Goal: Task Accomplishment & Management: Use online tool/utility

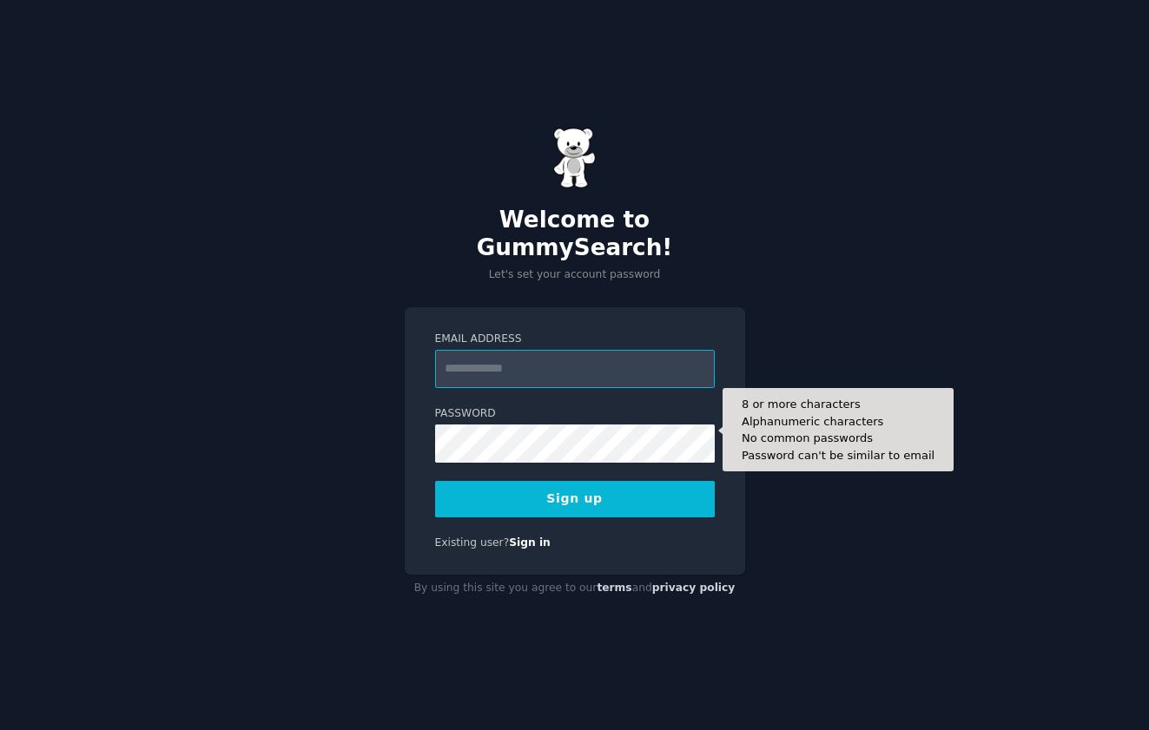
paste input "**********"
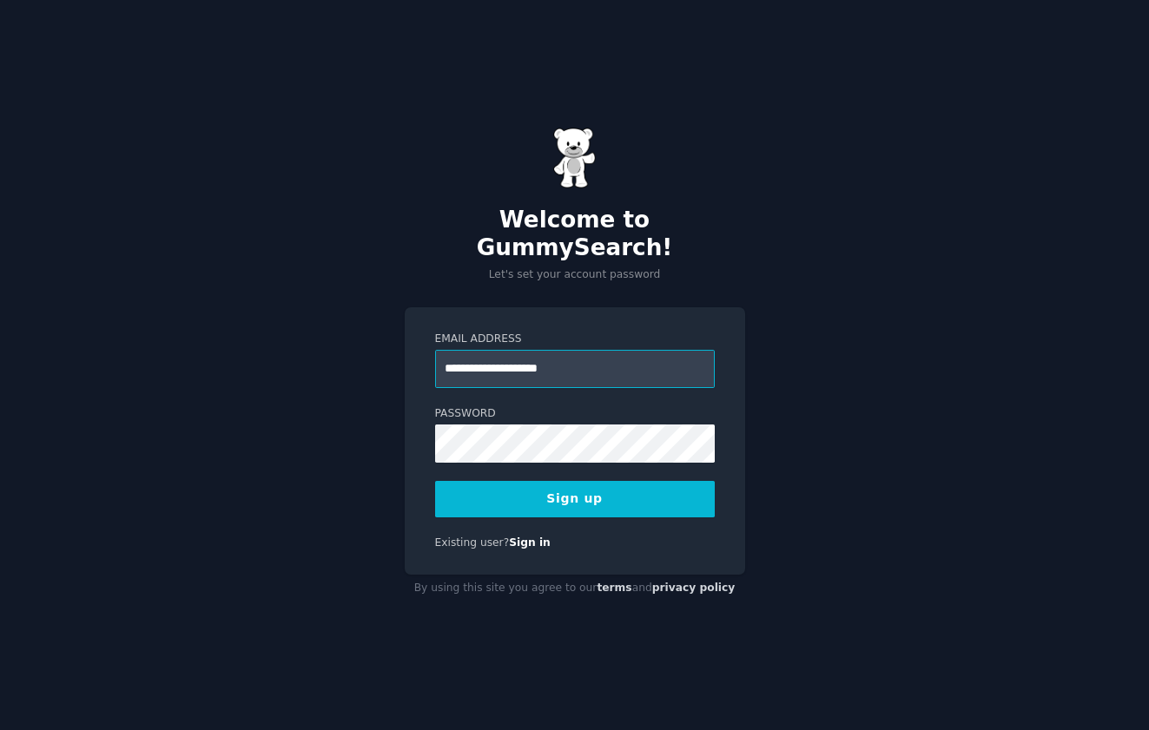
type input "**********"
click at [487, 495] on button "Sign up" at bounding box center [575, 499] width 280 height 36
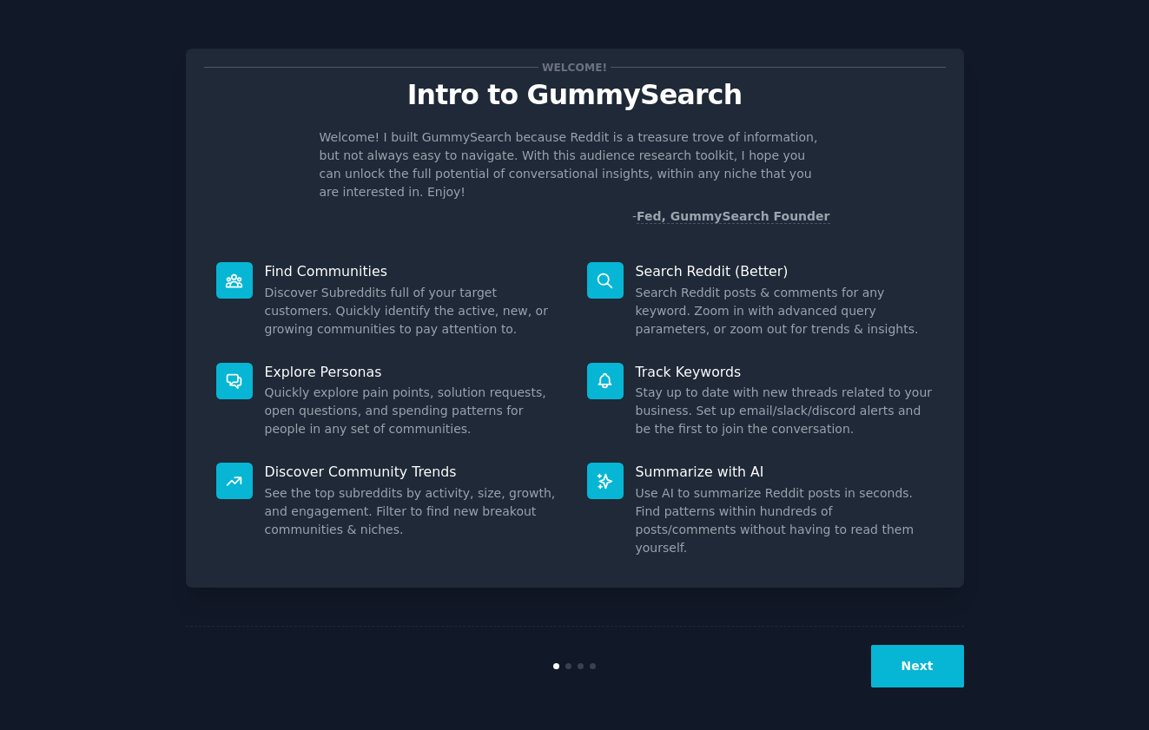
click at [907, 664] on button "Next" at bounding box center [917, 666] width 93 height 43
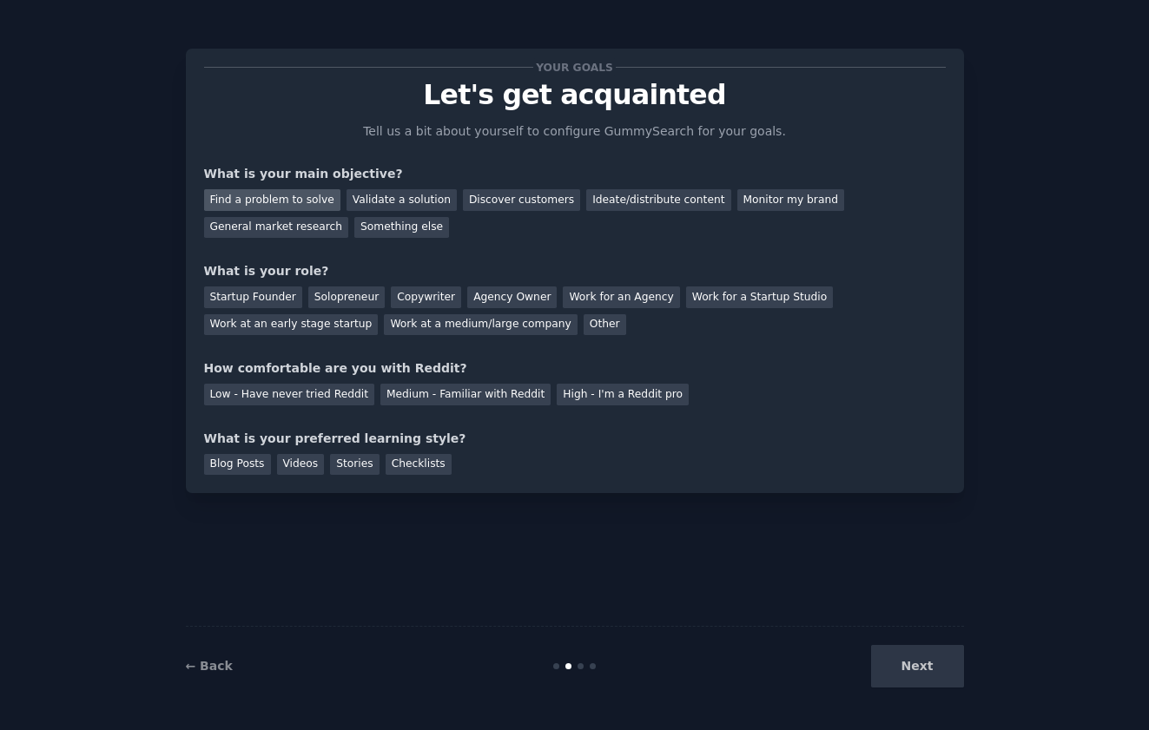
click at [311, 192] on div "Find a problem to solve" at bounding box center [272, 200] width 136 height 22
click at [400, 199] on div "Validate a solution" at bounding box center [401, 200] width 110 height 22
click at [313, 197] on div "Find a problem to solve" at bounding box center [272, 200] width 136 height 22
click at [484, 297] on div "Agency Owner" at bounding box center [511, 298] width 89 height 22
click at [321, 302] on div "Solopreneur" at bounding box center [346, 298] width 76 height 22
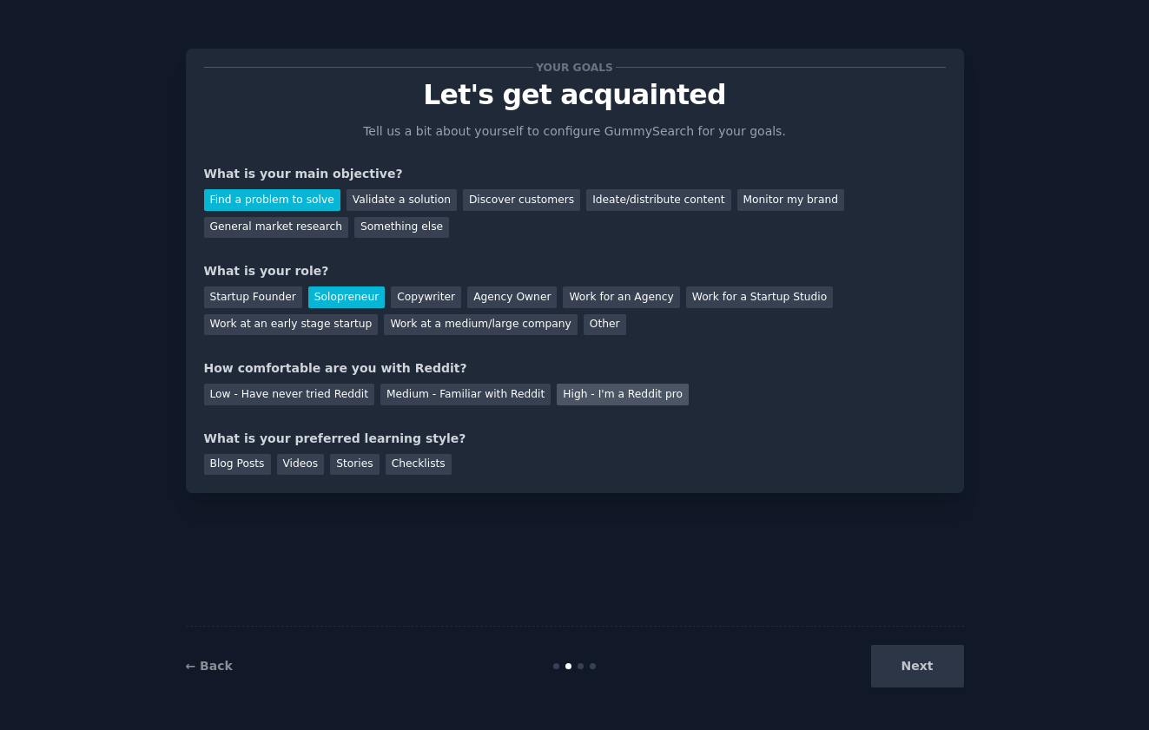
click at [557, 402] on div "High - I'm a Reddit pro" at bounding box center [623, 395] width 132 height 22
click at [291, 466] on div "Videos" at bounding box center [301, 465] width 48 height 22
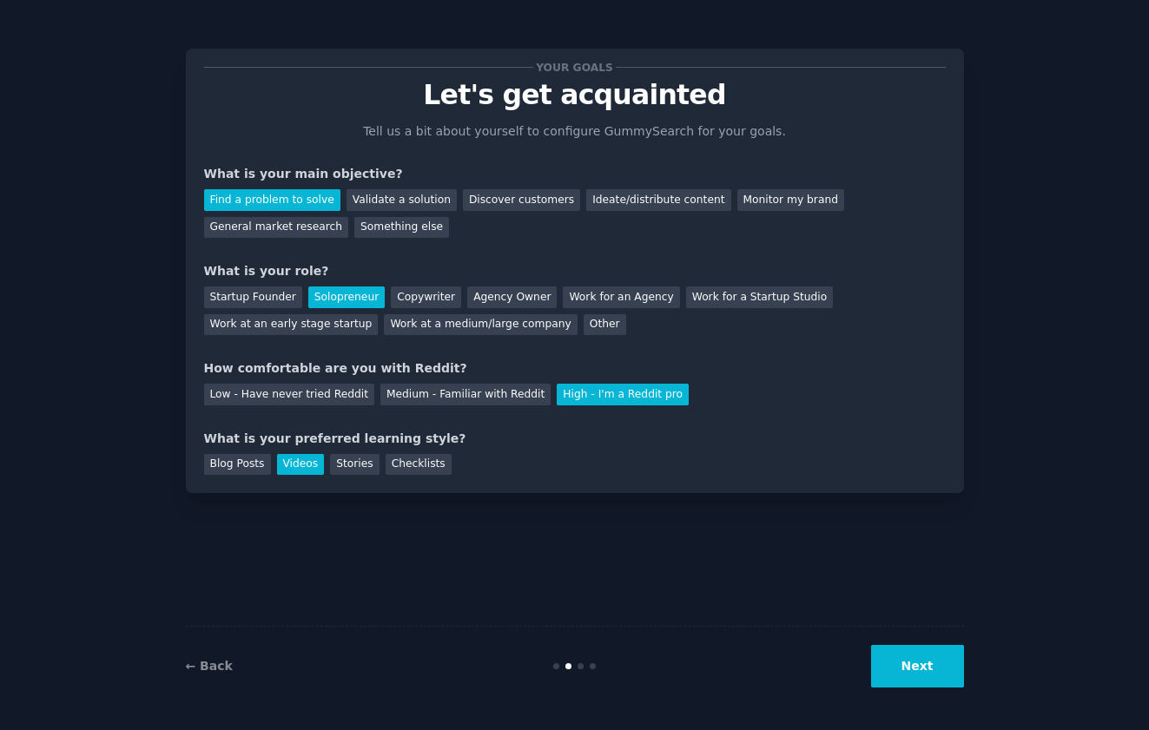
click at [902, 658] on button "Next" at bounding box center [917, 666] width 93 height 43
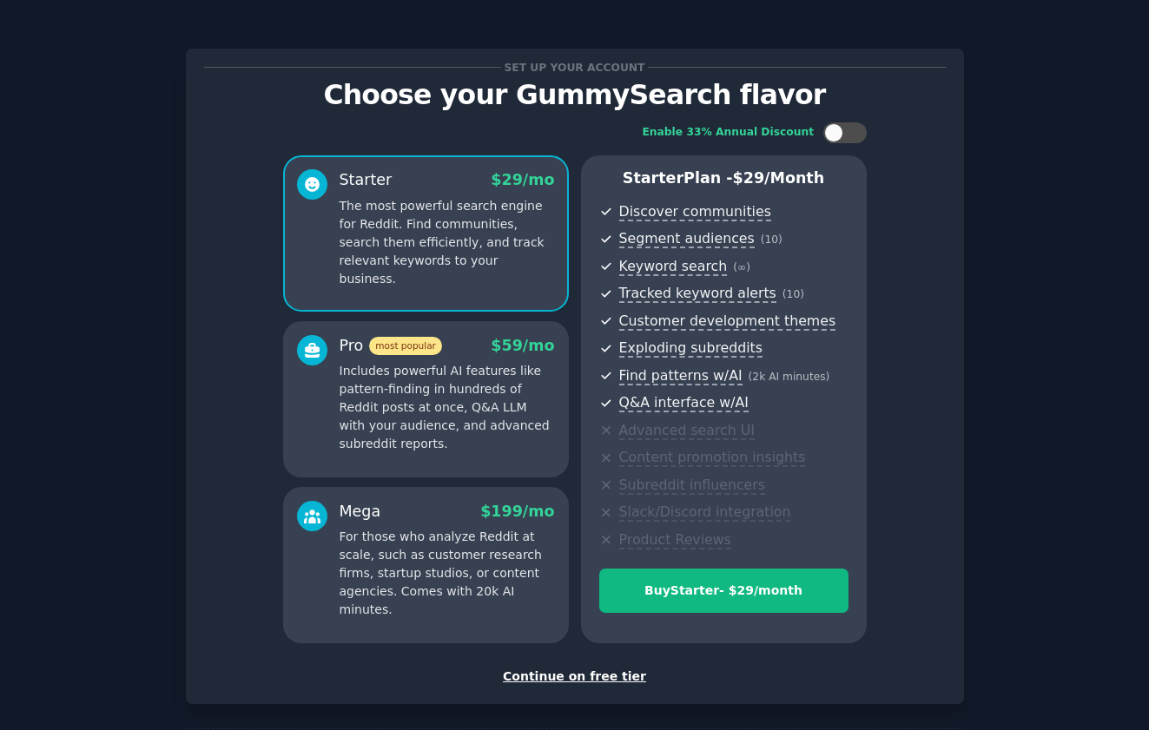
scroll to position [78, 0]
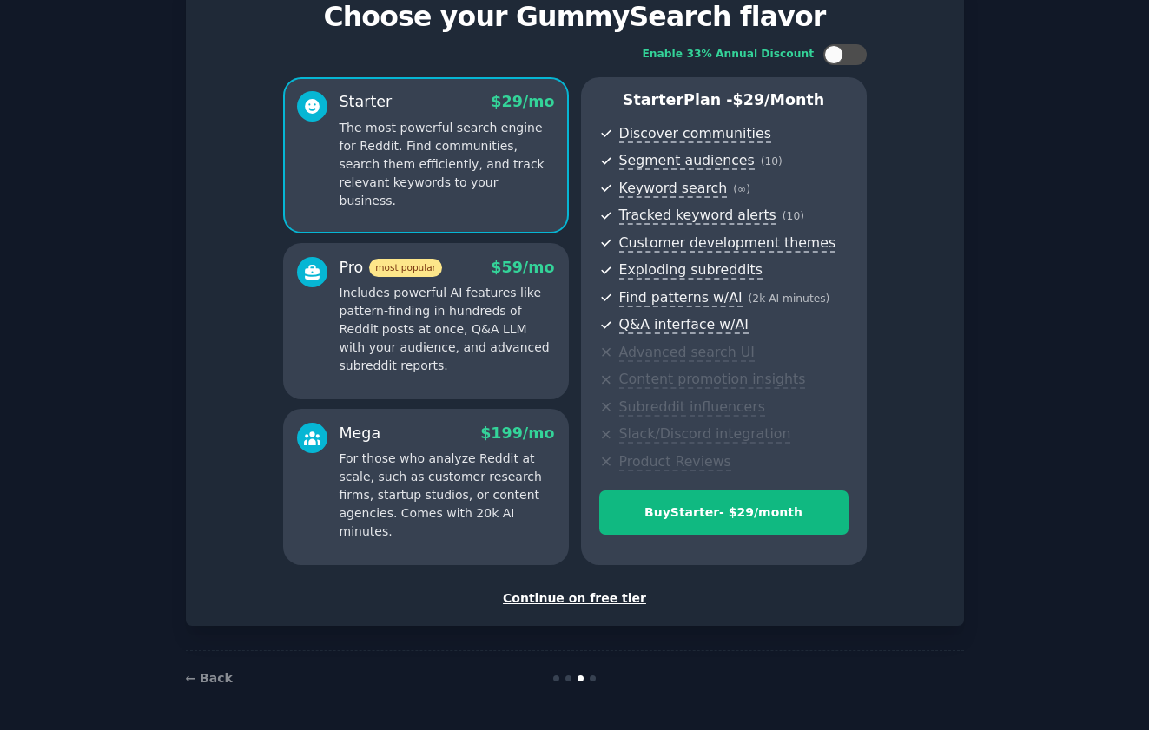
click at [560, 605] on div "Continue on free tier" at bounding box center [574, 599] width 741 height 18
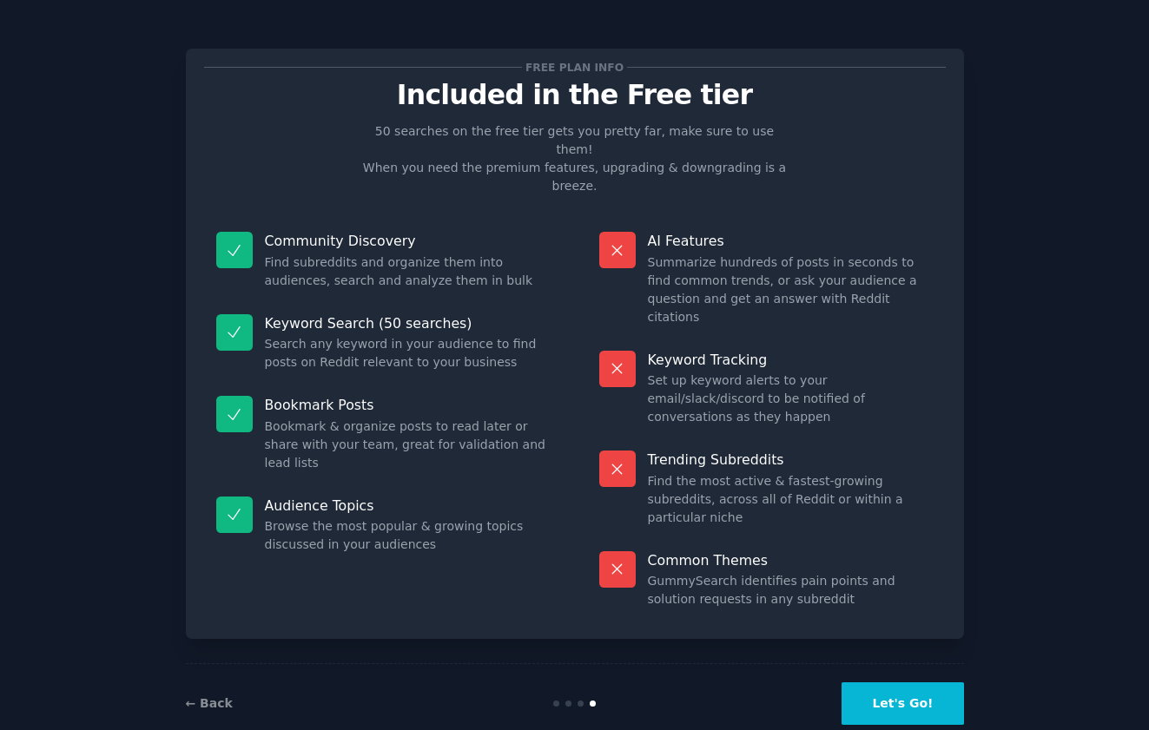
click at [904, 682] on button "Let's Go!" at bounding box center [902, 703] width 122 height 43
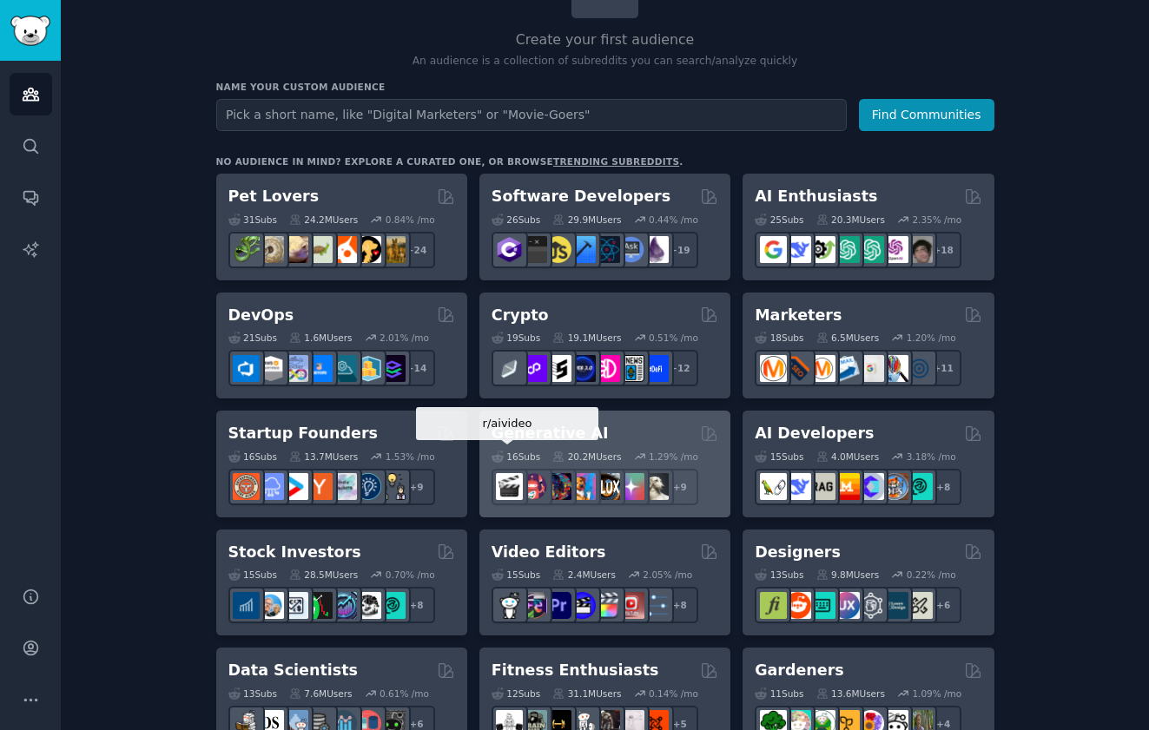
scroll to position [18, 0]
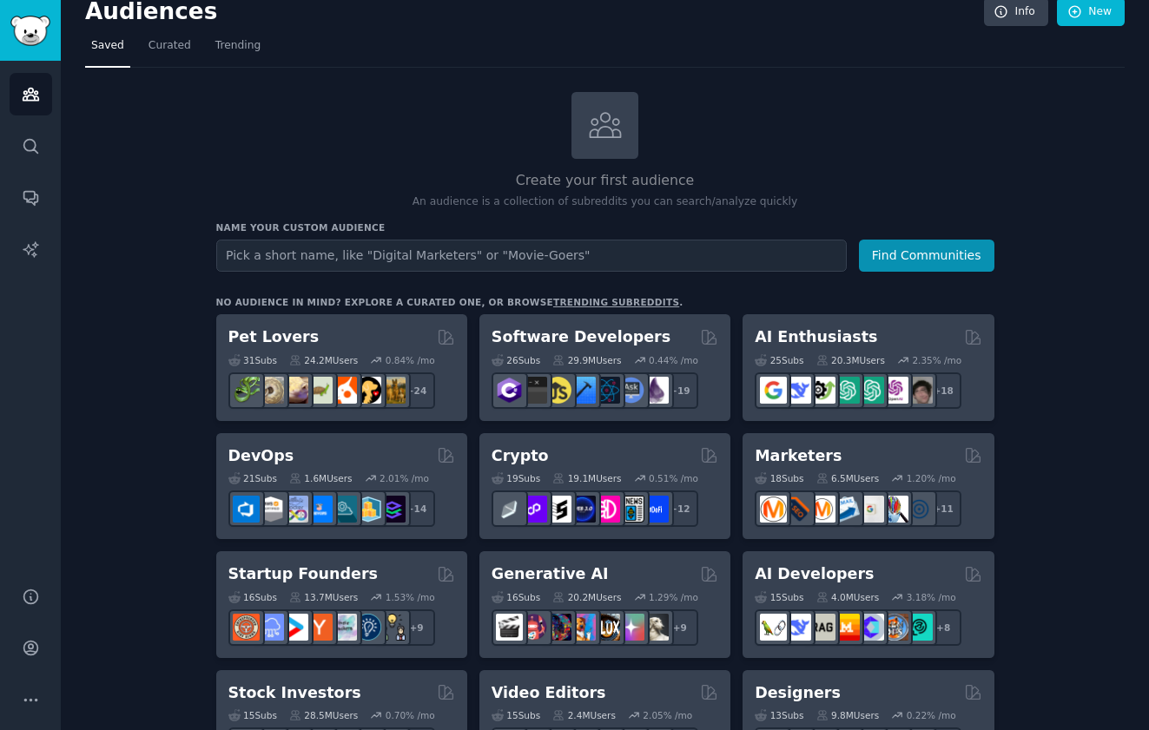
click at [414, 262] on input "text" at bounding box center [531, 256] width 630 height 32
type input "lawyers"
click at [859, 240] on button "Find Communities" at bounding box center [926, 256] width 135 height 32
